Goal: Transaction & Acquisition: Purchase product/service

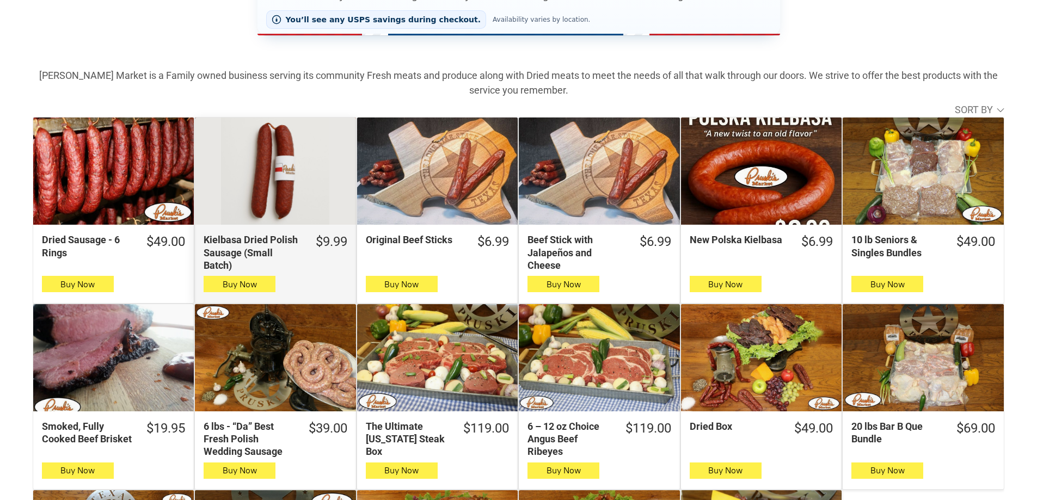
scroll to position [272, 0]
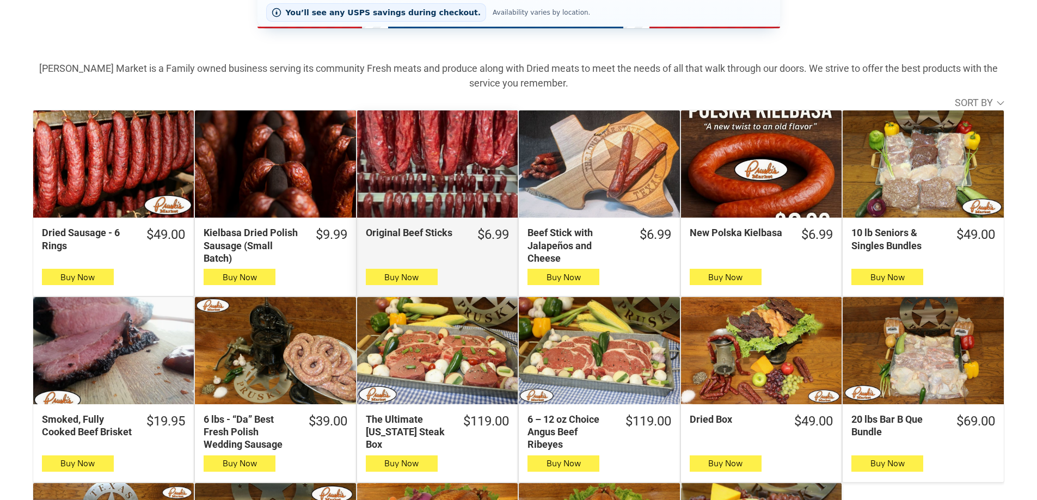
click at [457, 165] on div "Original Beef Sticks" at bounding box center [437, 163] width 161 height 107
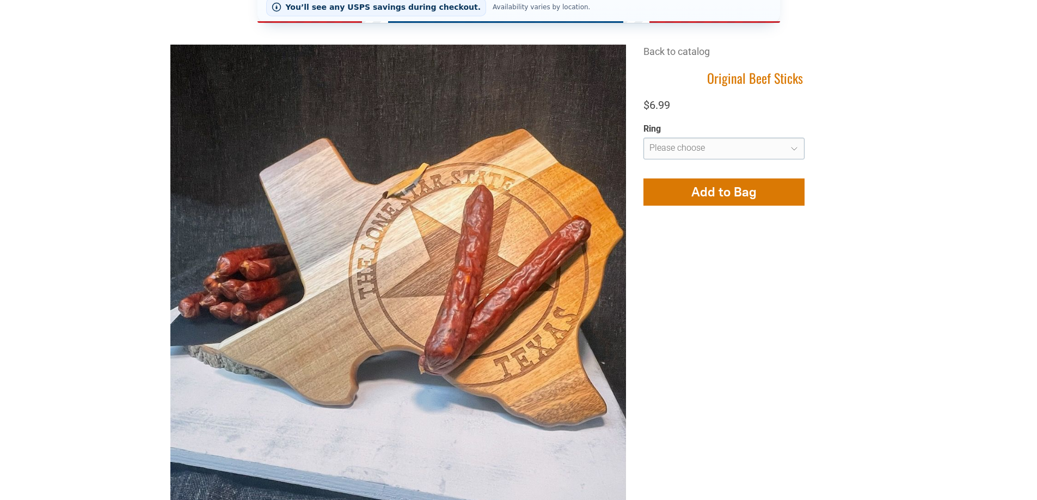
scroll to position [272, 0]
